Goal: Transaction & Acquisition: Purchase product/service

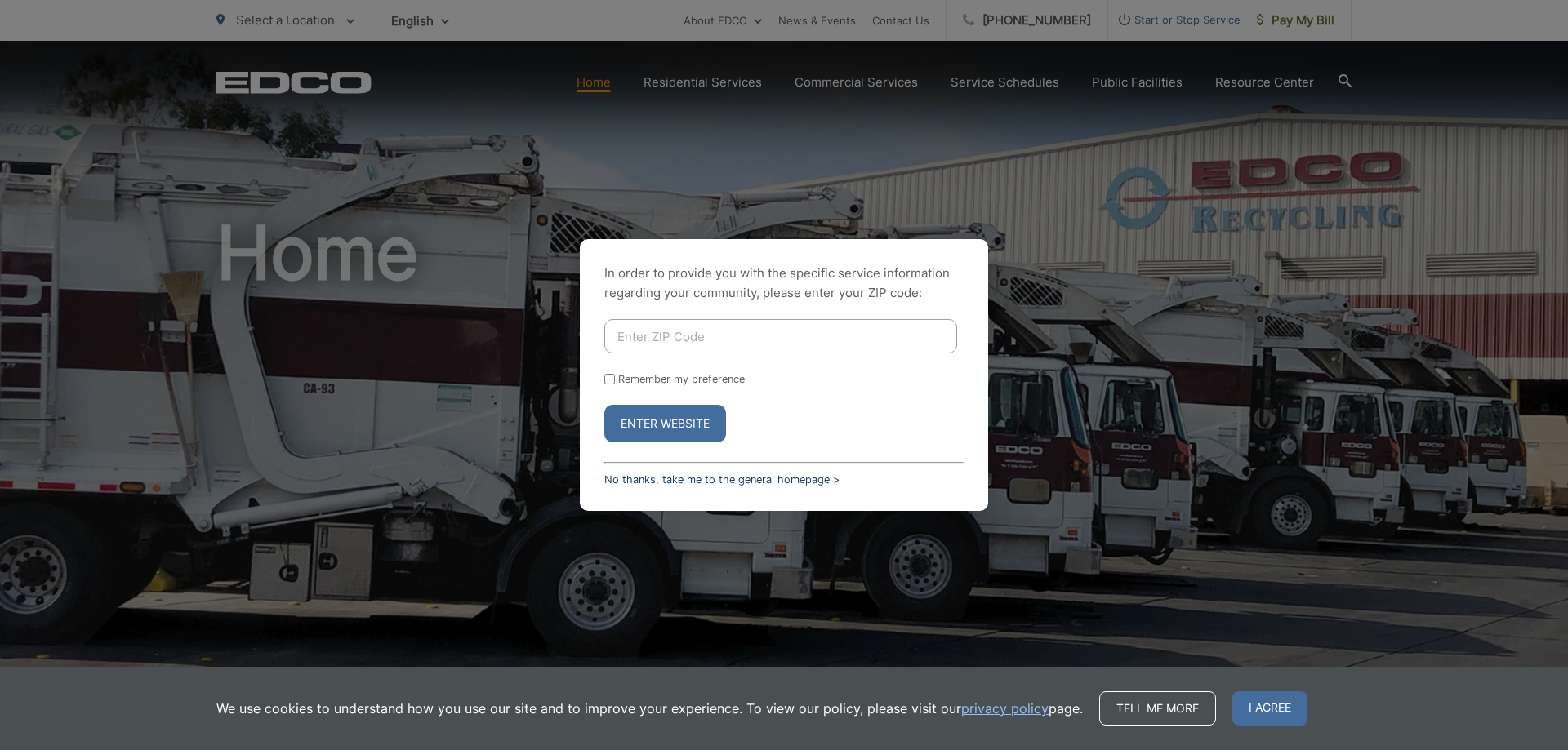
click at [754, 480] on link "No thanks, take me to the general homepage >" at bounding box center [722, 480] width 235 height 12
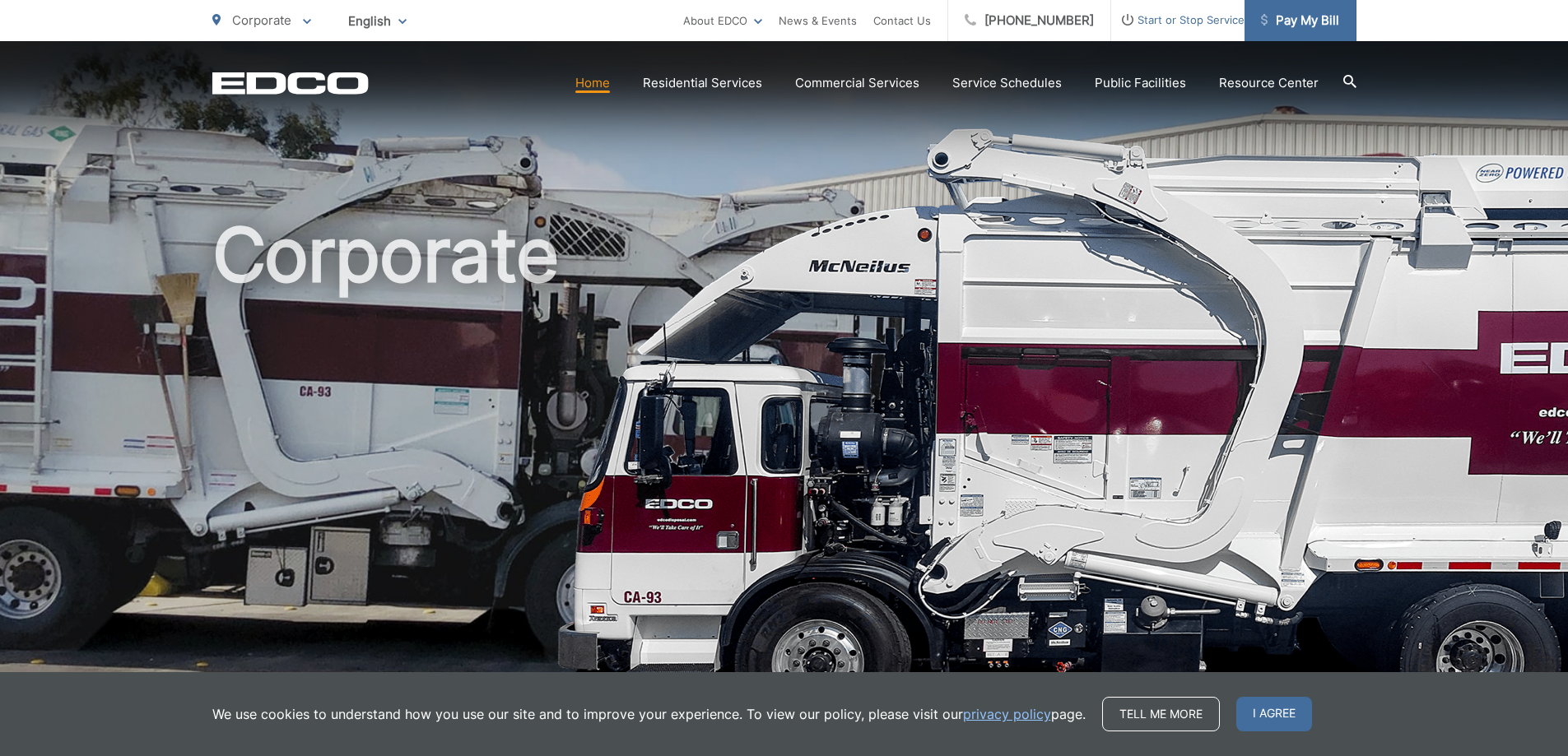
click at [1305, 19] on span "Pay My Bill" at bounding box center [1299, 21] width 78 height 20
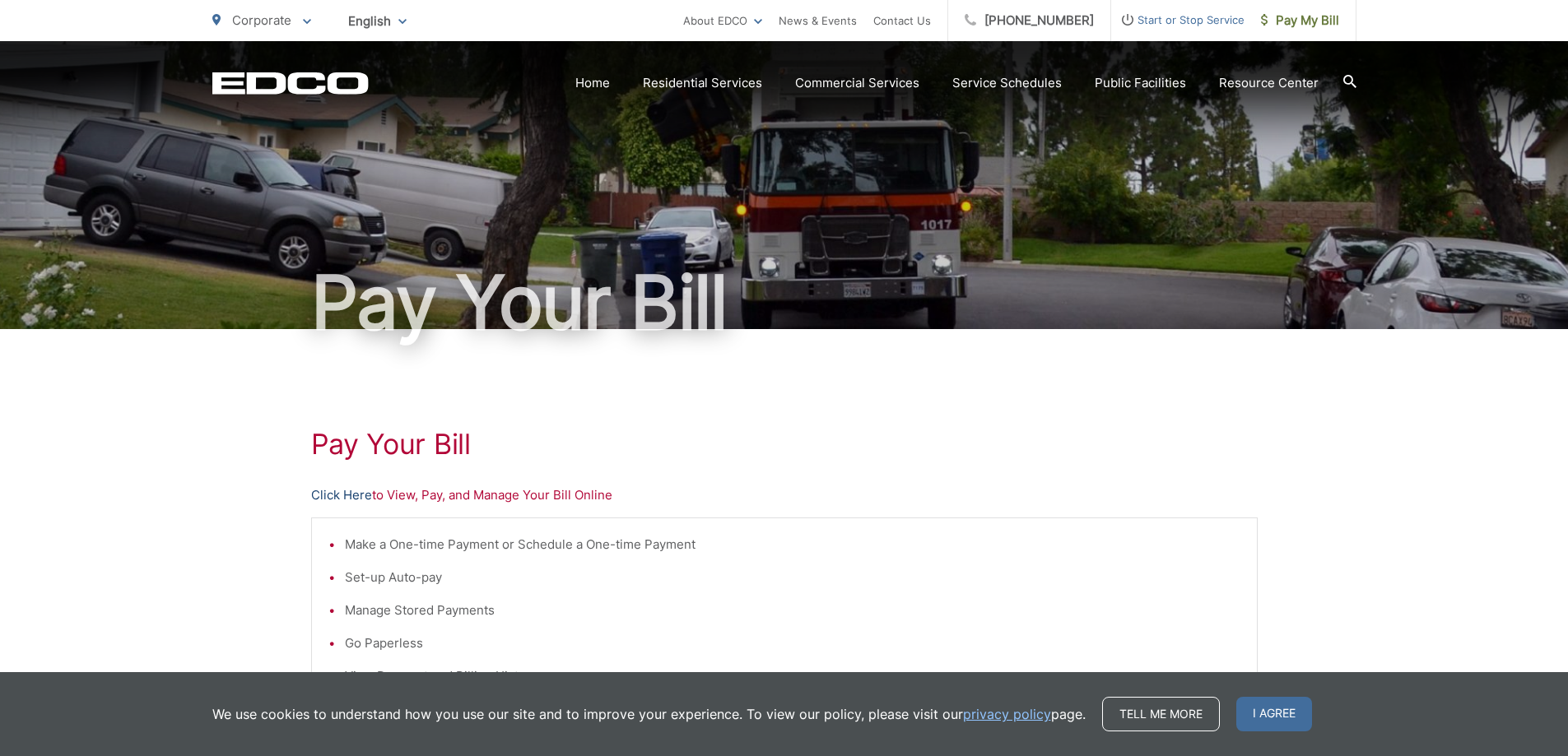
click at [346, 496] on link "Click Here" at bounding box center [342, 495] width 61 height 20
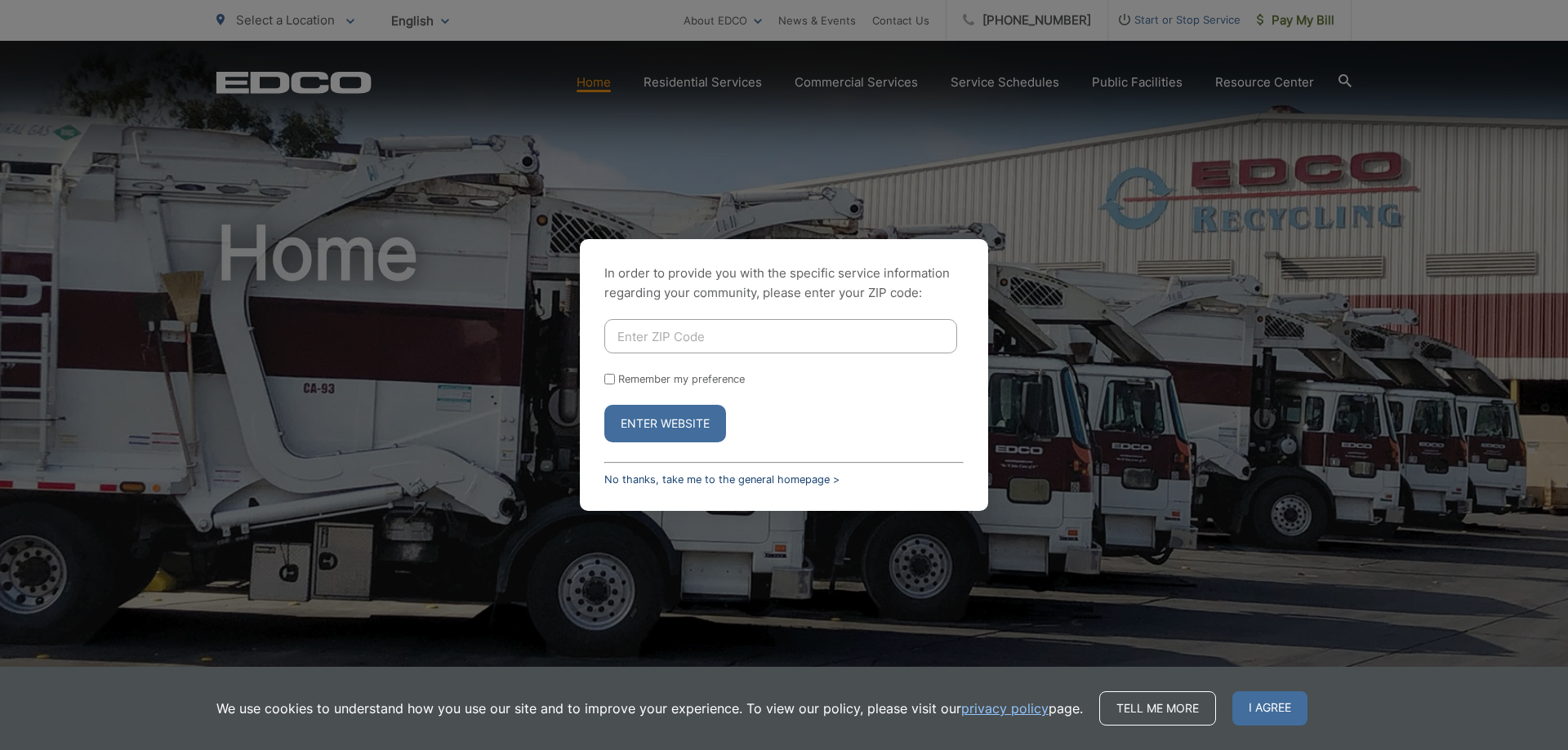
click at [681, 482] on link "No thanks, take me to the general homepage >" at bounding box center [722, 480] width 235 height 12
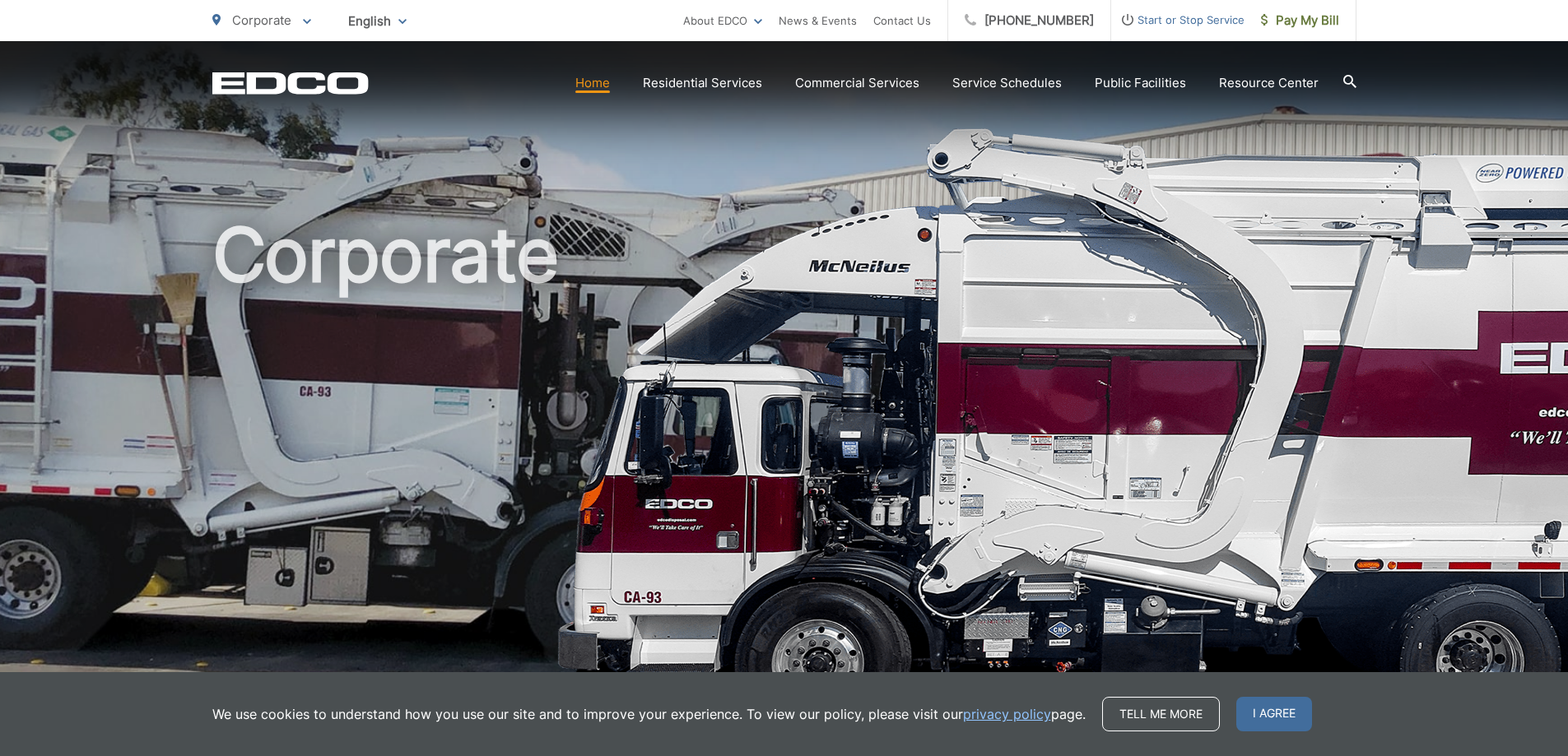
click at [1300, 17] on span "Pay My Bill" at bounding box center [1299, 21] width 78 height 20
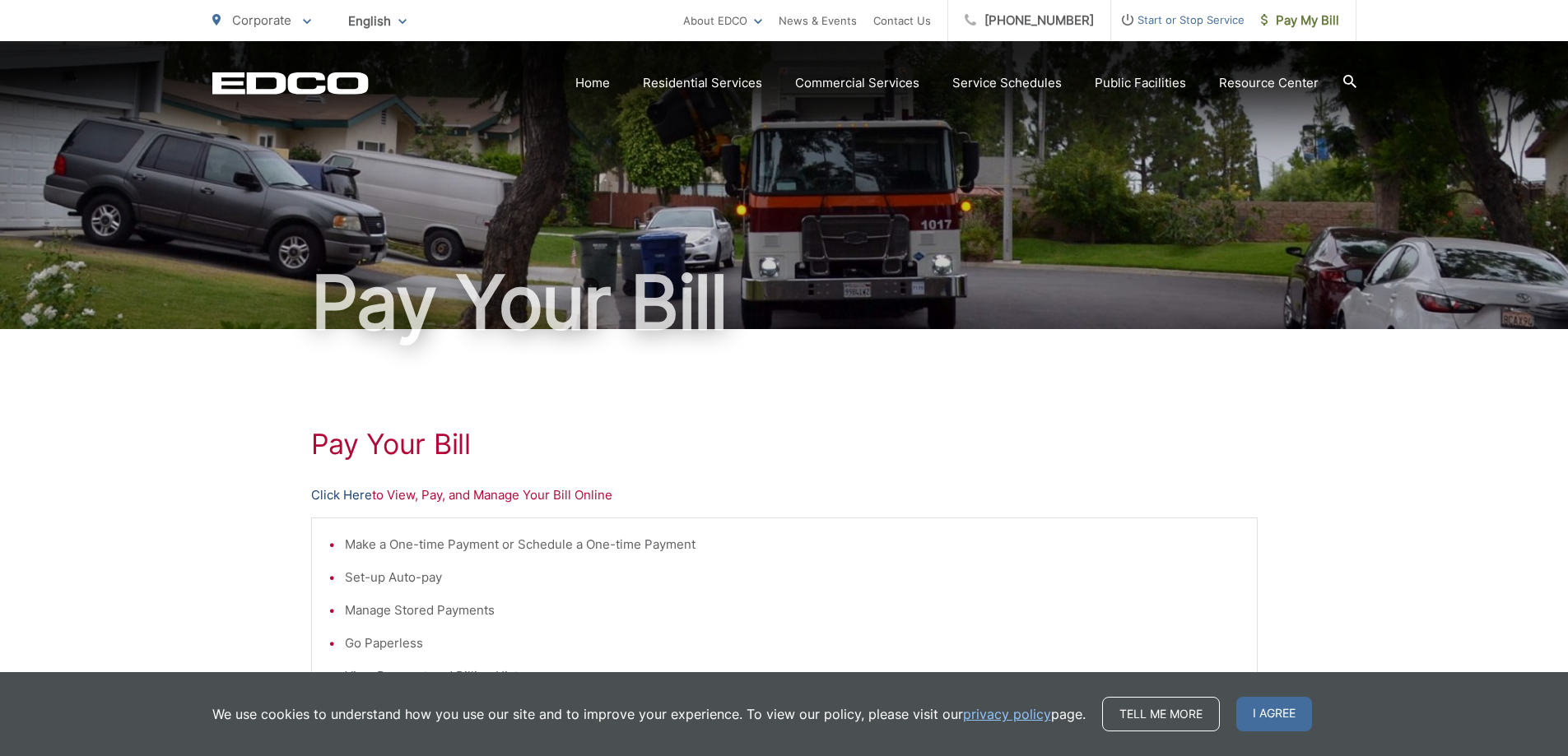
click at [330, 497] on link "Click Here" at bounding box center [342, 495] width 61 height 20
